Goal: Task Accomplishment & Management: Complete application form

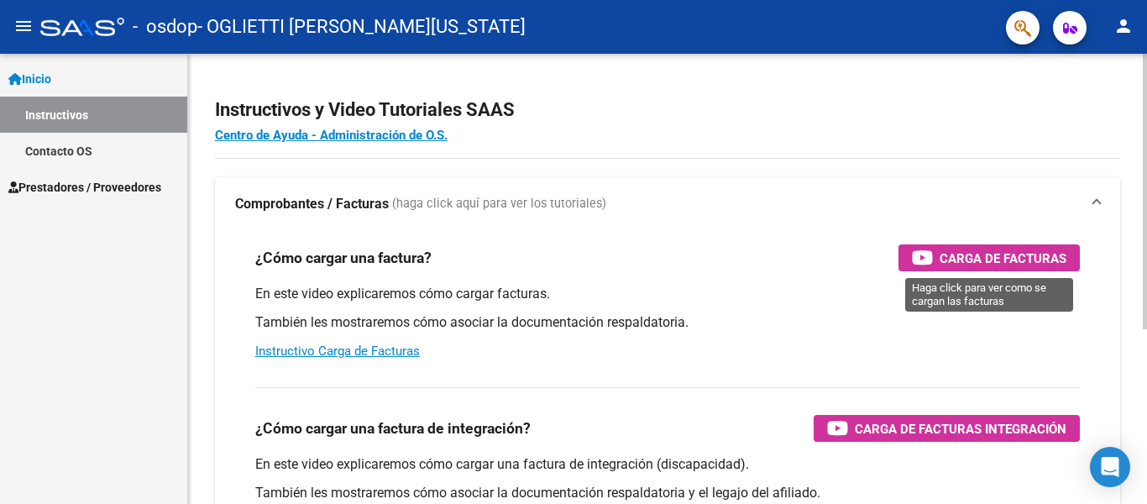
click at [965, 254] on span "Carga de Facturas" at bounding box center [1002, 258] width 127 height 21
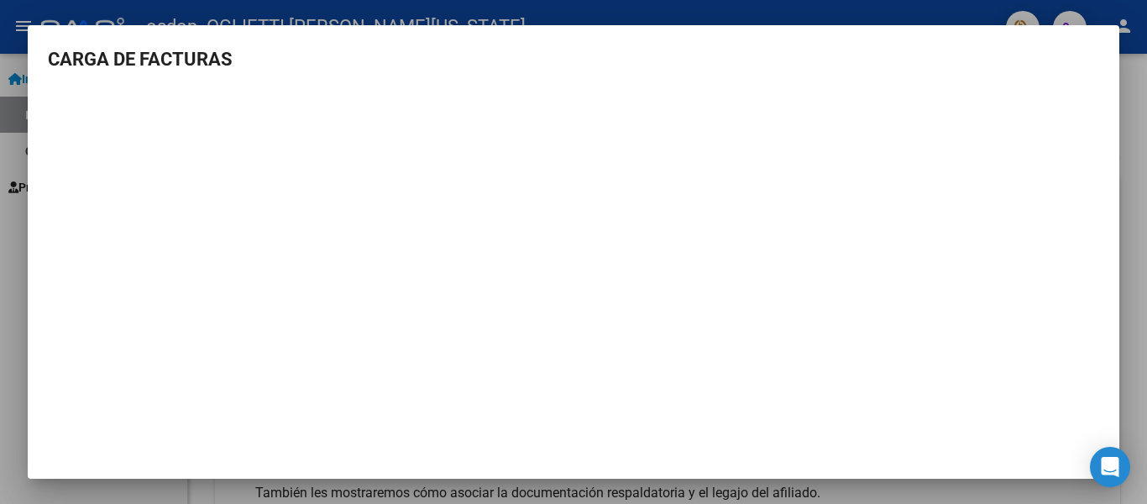
click at [1061, 76] on mat-dialog-content "CARGA DE FACTURAS" at bounding box center [573, 257] width 1091 height 425
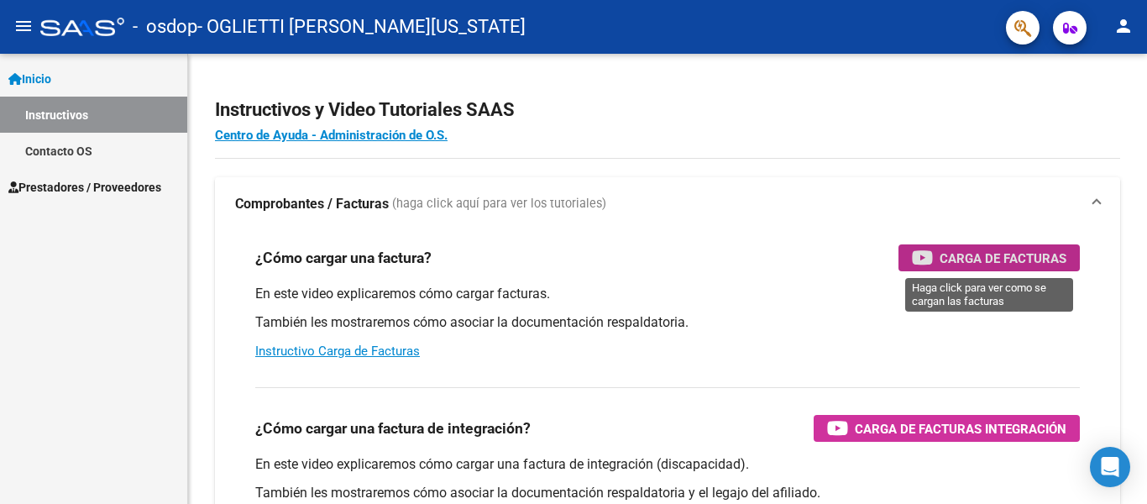
click at [20, 30] on mat-icon "menu" at bounding box center [23, 26] width 20 height 20
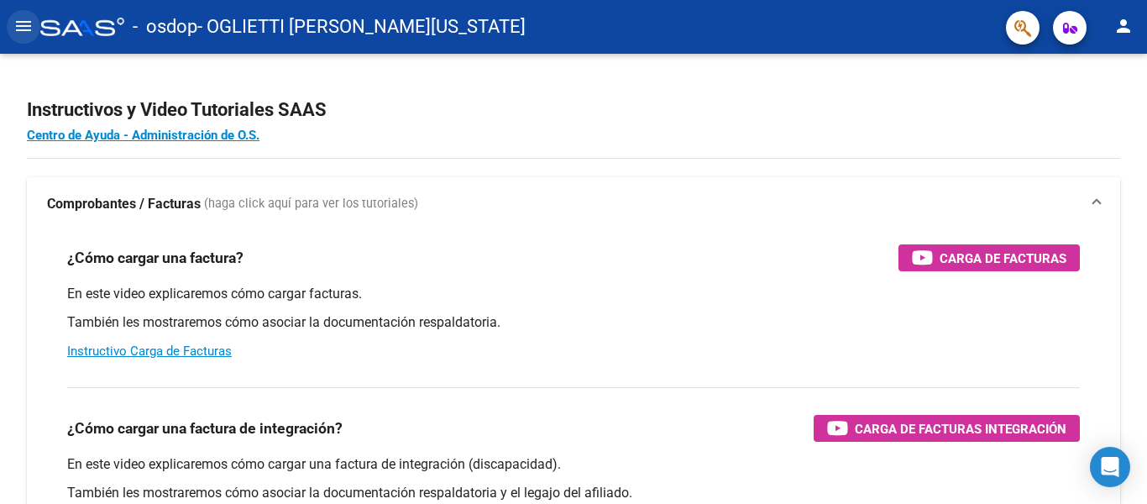
click at [20, 30] on mat-icon "menu" at bounding box center [23, 26] width 20 height 20
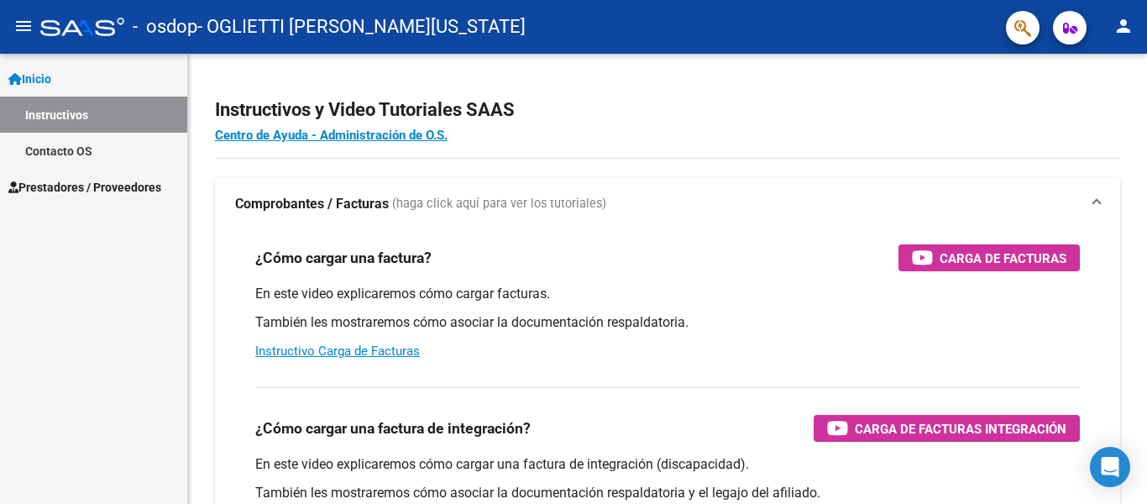
click at [78, 179] on span "Prestadores / Proveedores" at bounding box center [84, 187] width 153 height 18
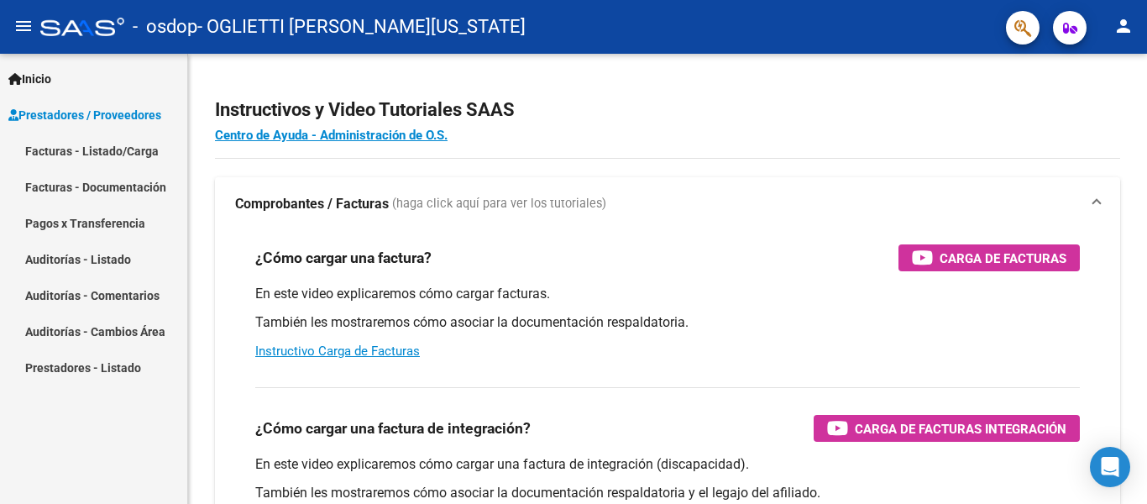
click at [113, 155] on link "Facturas - Listado/Carga" at bounding box center [93, 151] width 187 height 36
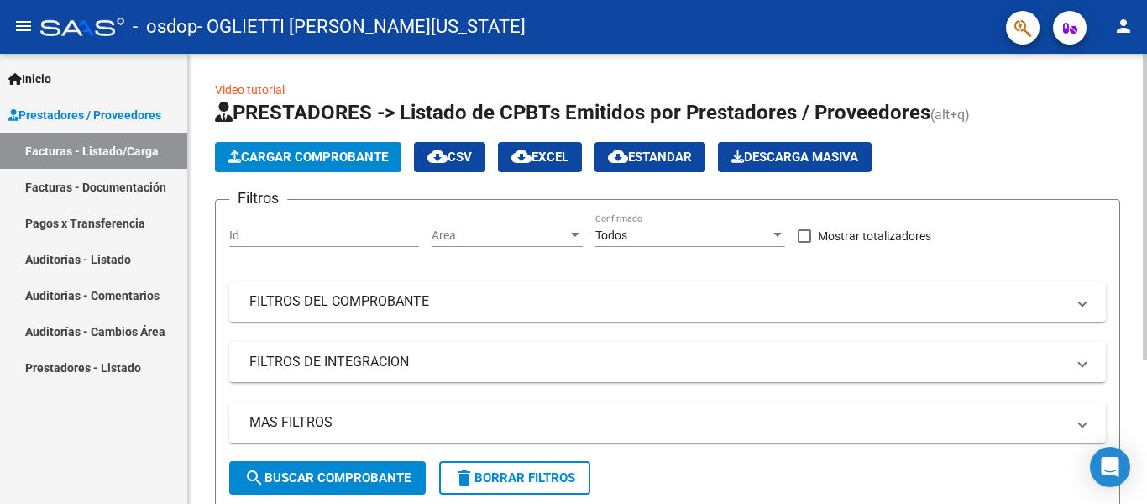
click at [331, 160] on span "Cargar Comprobante" at bounding box center [308, 156] width 160 height 15
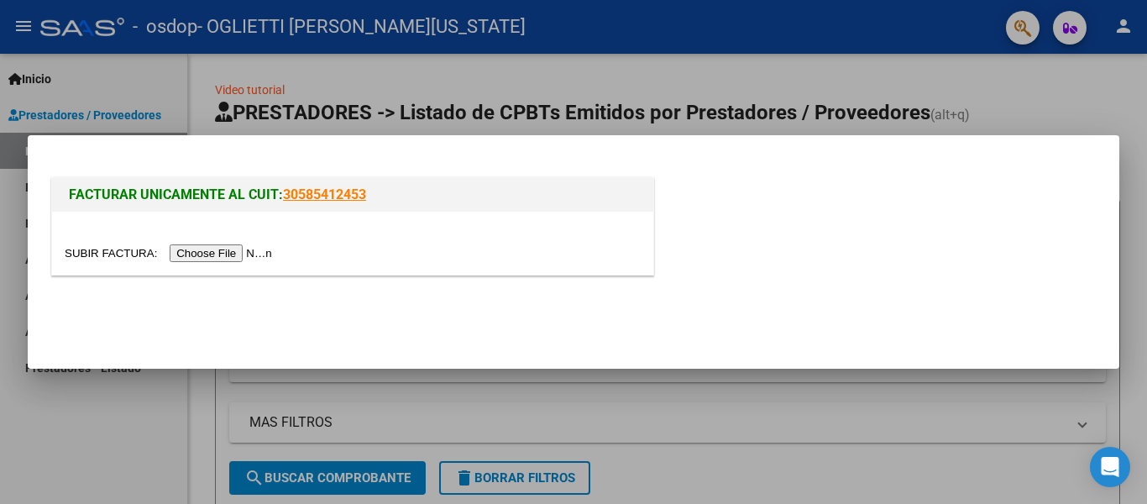
click at [269, 259] on input "file" at bounding box center [171, 253] width 212 height 18
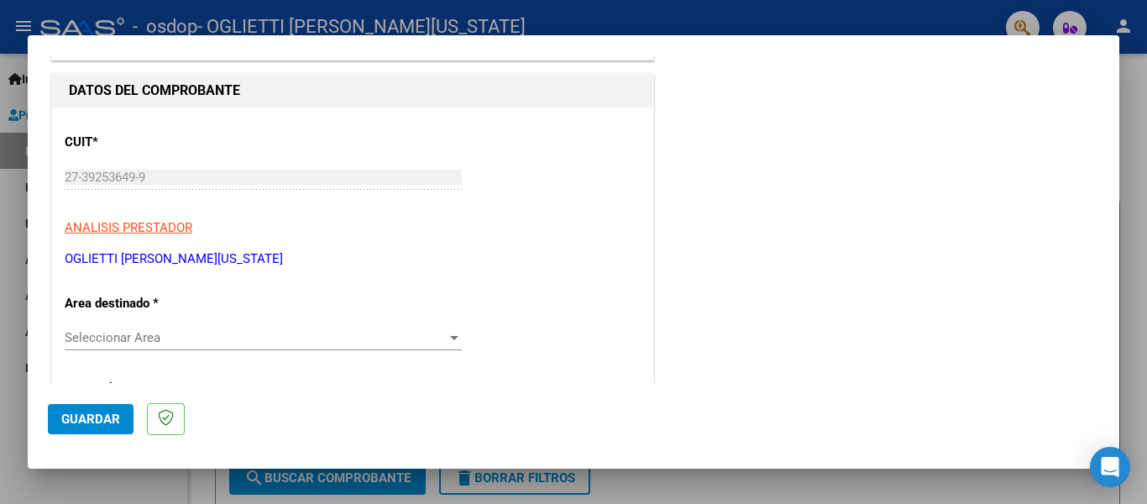
scroll to position [168, 0]
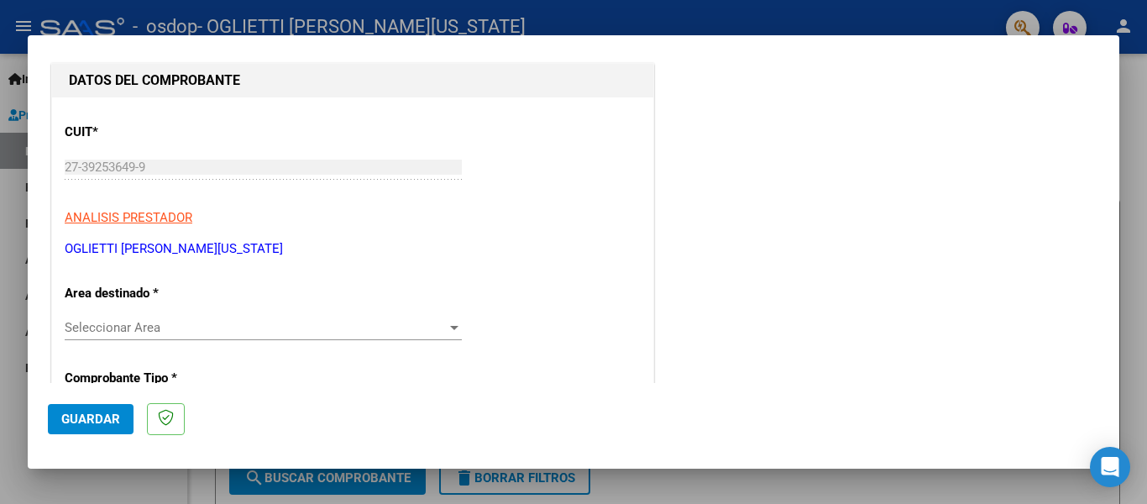
click at [450, 326] on div at bounding box center [454, 328] width 8 height 4
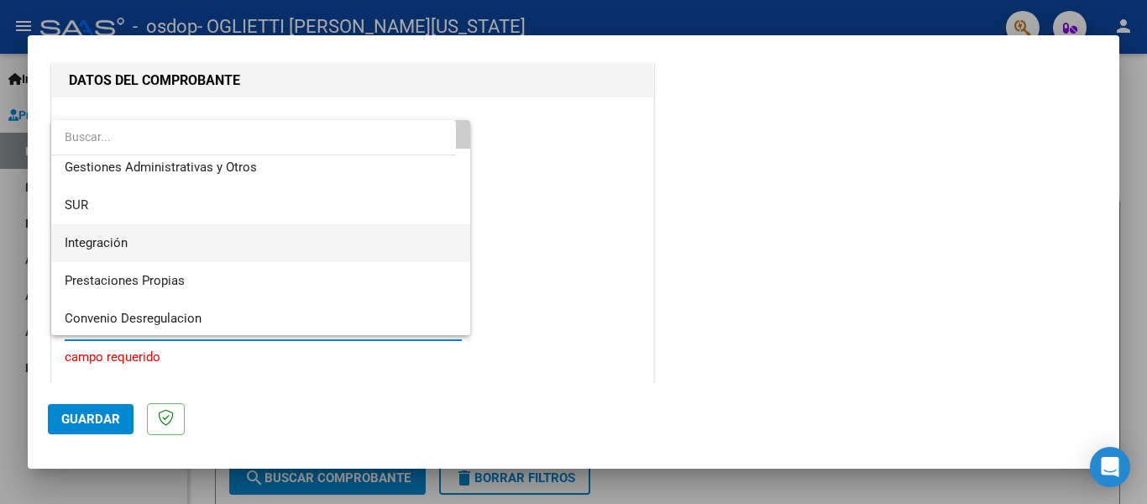
scroll to position [0, 0]
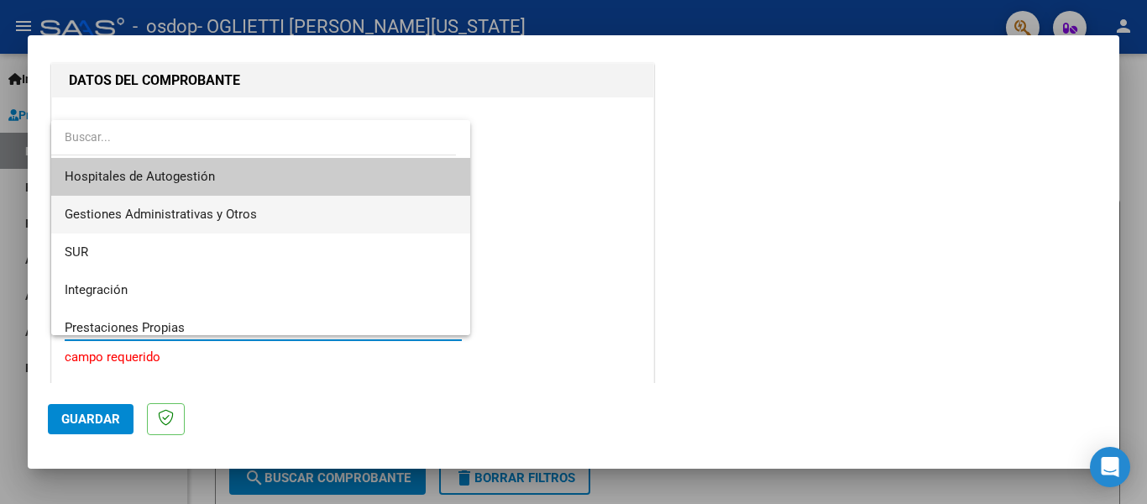
click at [348, 222] on span "Gestiones Administrativas y Otros" at bounding box center [261, 215] width 392 height 38
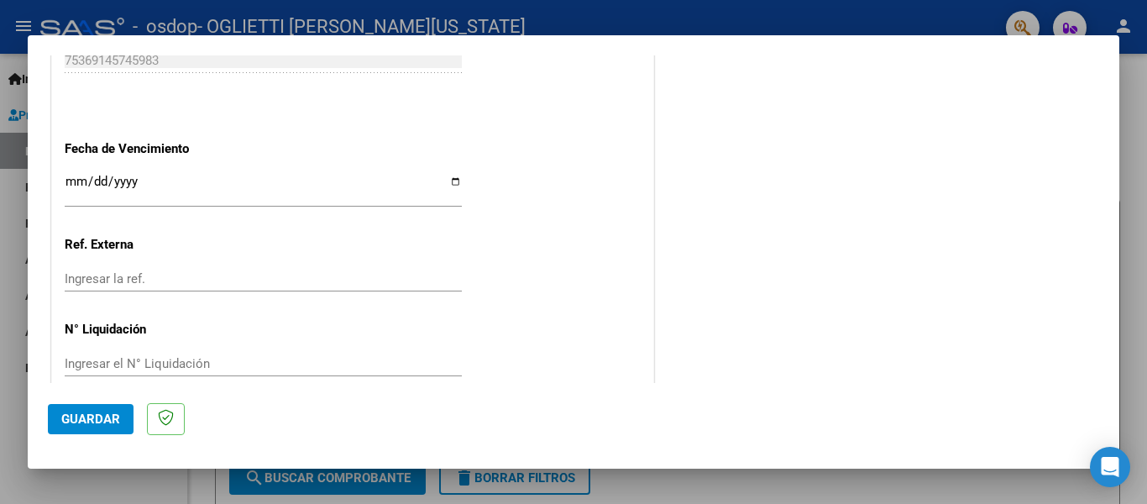
scroll to position [960, 0]
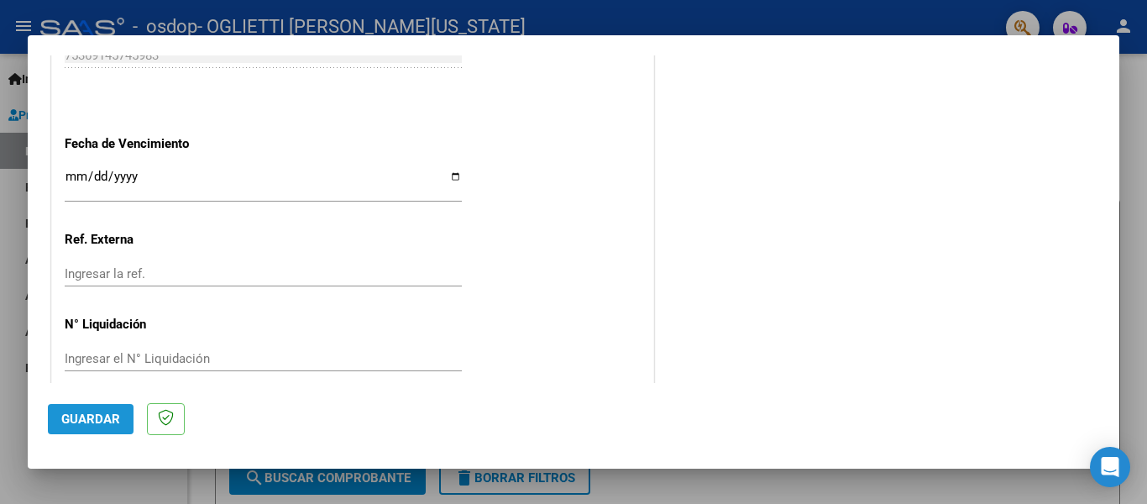
click at [102, 416] on span "Guardar" at bounding box center [90, 418] width 59 height 15
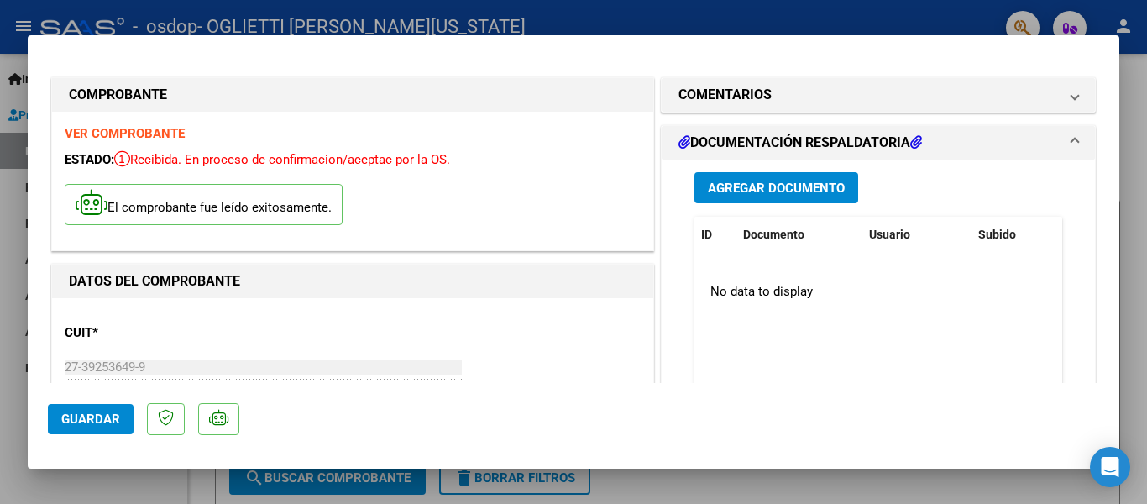
click at [748, 190] on span "Agregar Documento" at bounding box center [776, 188] width 137 height 15
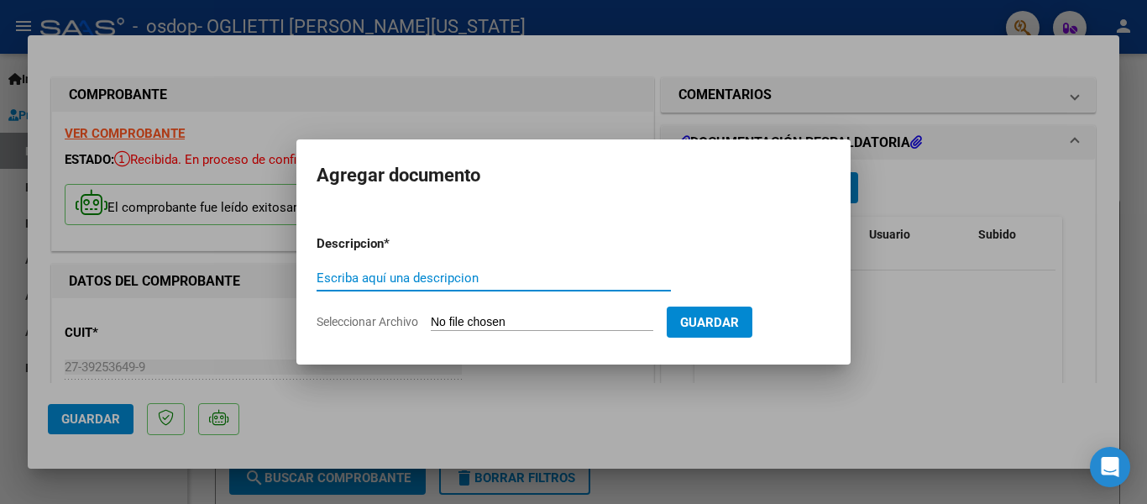
click at [479, 319] on input "Seleccionar Archivo" at bounding box center [542, 323] width 222 height 16
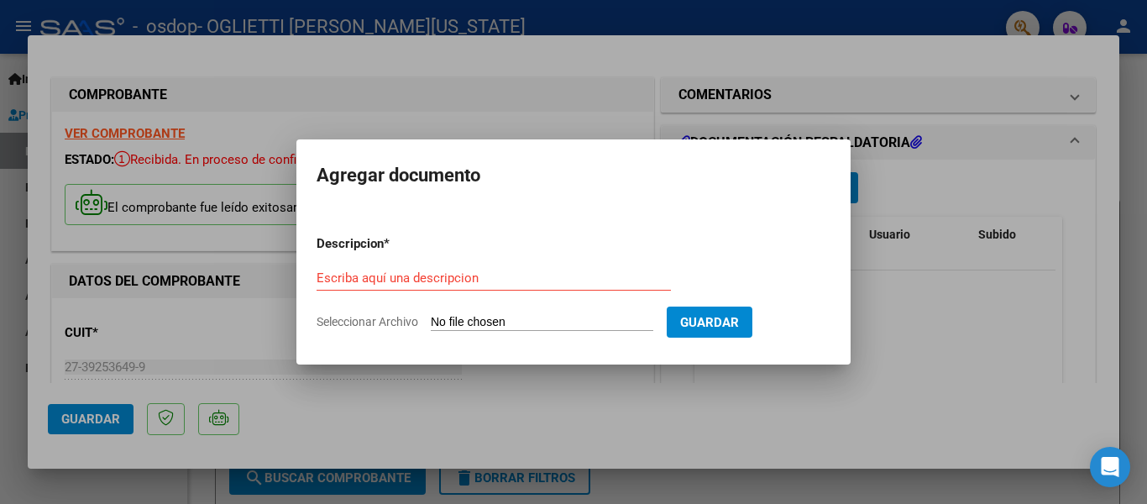
type input "C:\fakepath\ASISTENCIA.pdf"
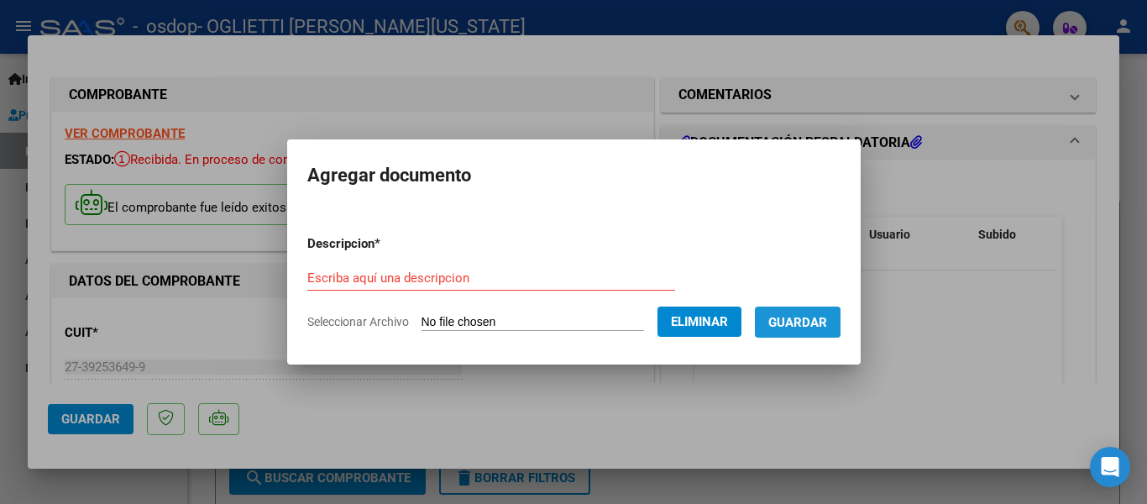
click at [788, 323] on span "Guardar" at bounding box center [797, 322] width 59 height 15
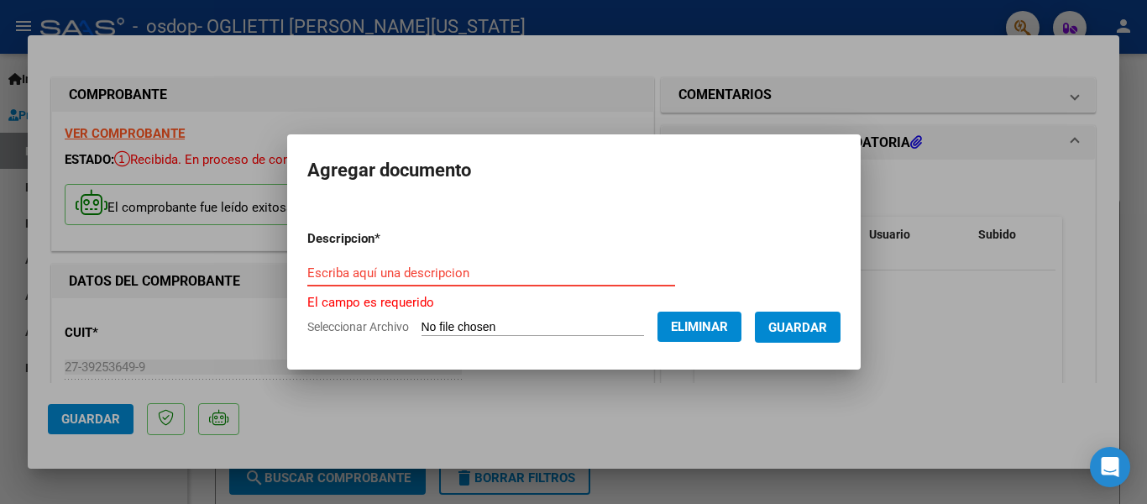
click at [524, 274] on input "Escriba aquí una descripcion" at bounding box center [491, 272] width 368 height 15
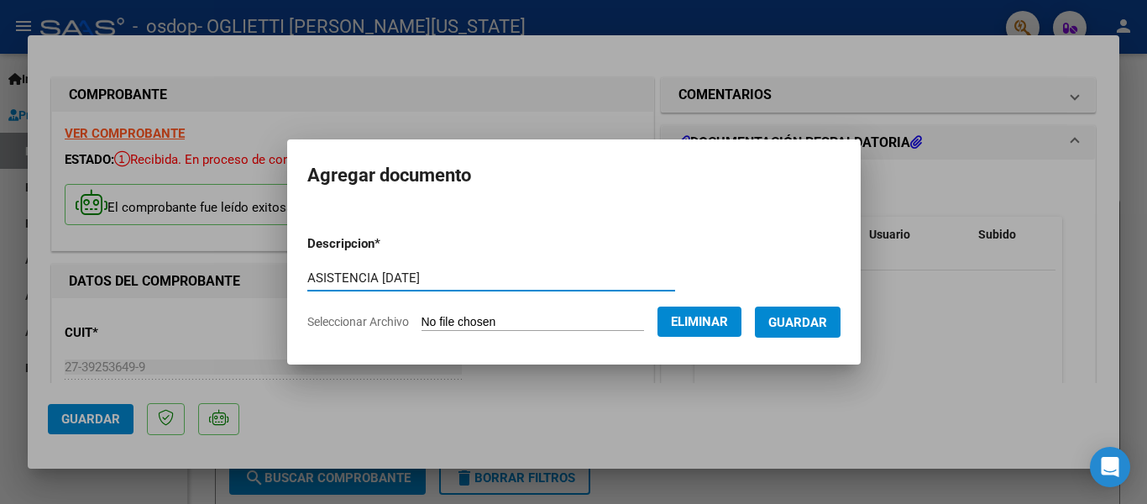
type input "ASISTENCIA [DATE]"
click at [777, 314] on span "Guardar" at bounding box center [797, 321] width 59 height 15
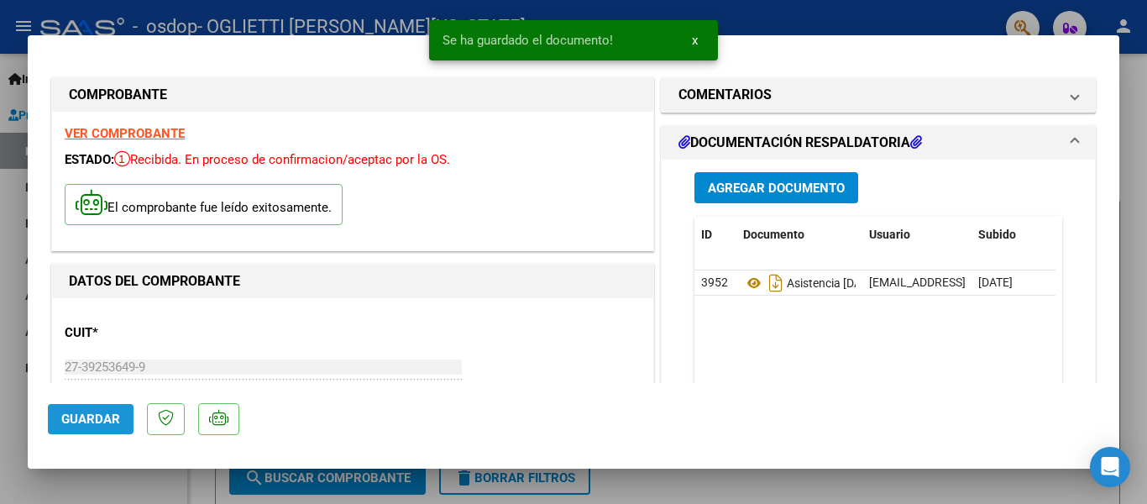
click at [105, 423] on span "Guardar" at bounding box center [90, 418] width 59 height 15
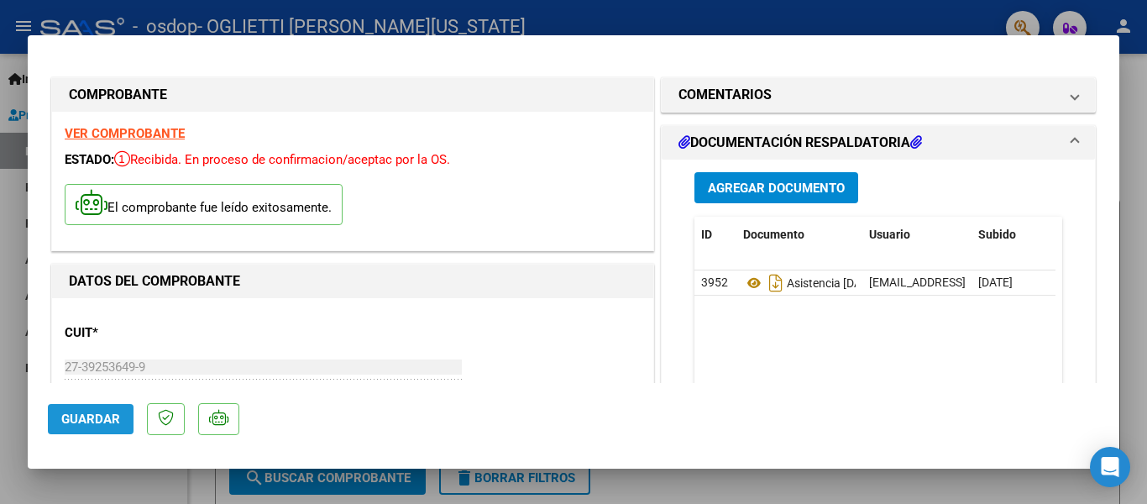
click at [109, 421] on span "Guardar" at bounding box center [90, 418] width 59 height 15
click at [941, 24] on div at bounding box center [573, 252] width 1147 height 504
type input "$ 0,00"
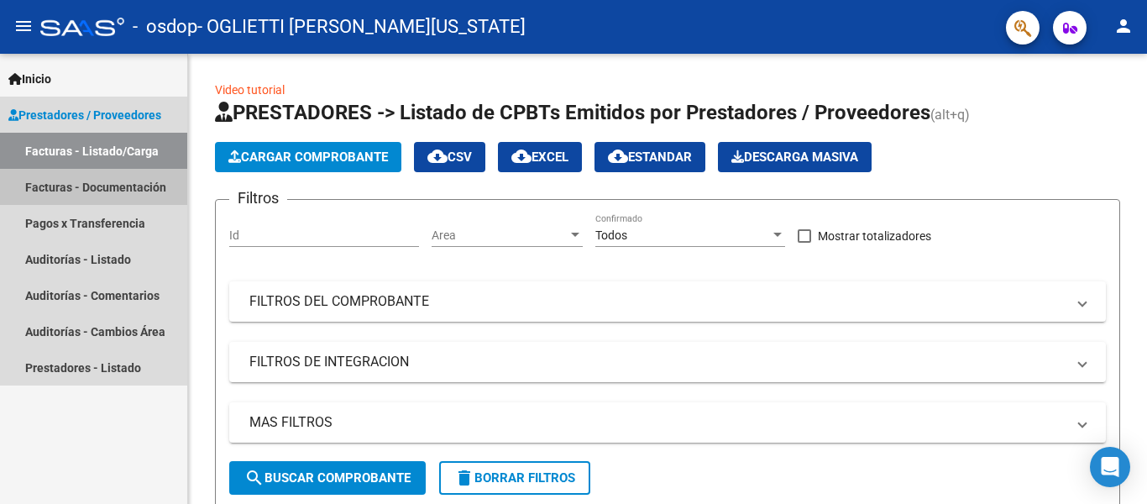
click at [118, 192] on link "Facturas - Documentación" at bounding box center [93, 187] width 187 height 36
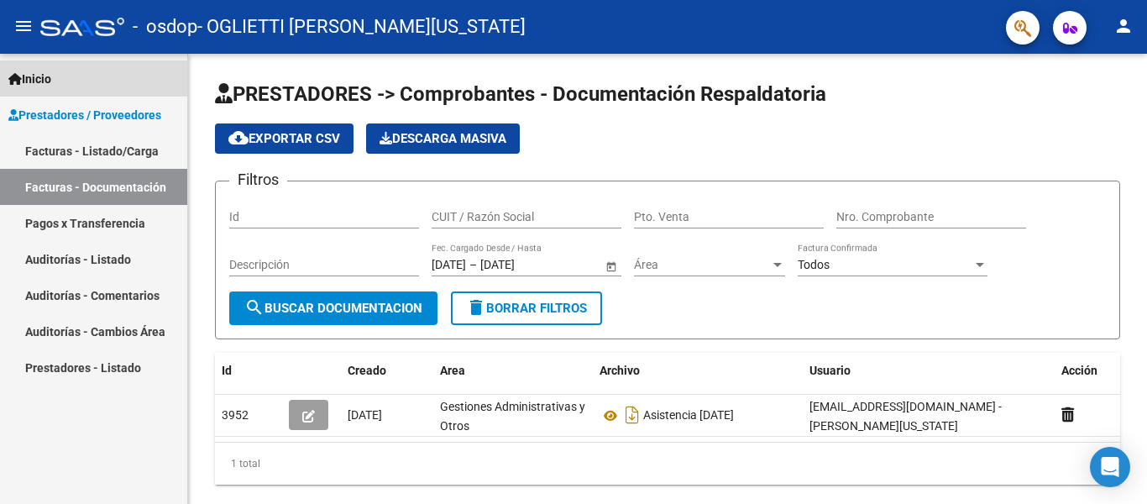
click at [43, 75] on span "Inicio" at bounding box center [29, 79] width 43 height 18
